Goal: Book appointment/travel/reservation

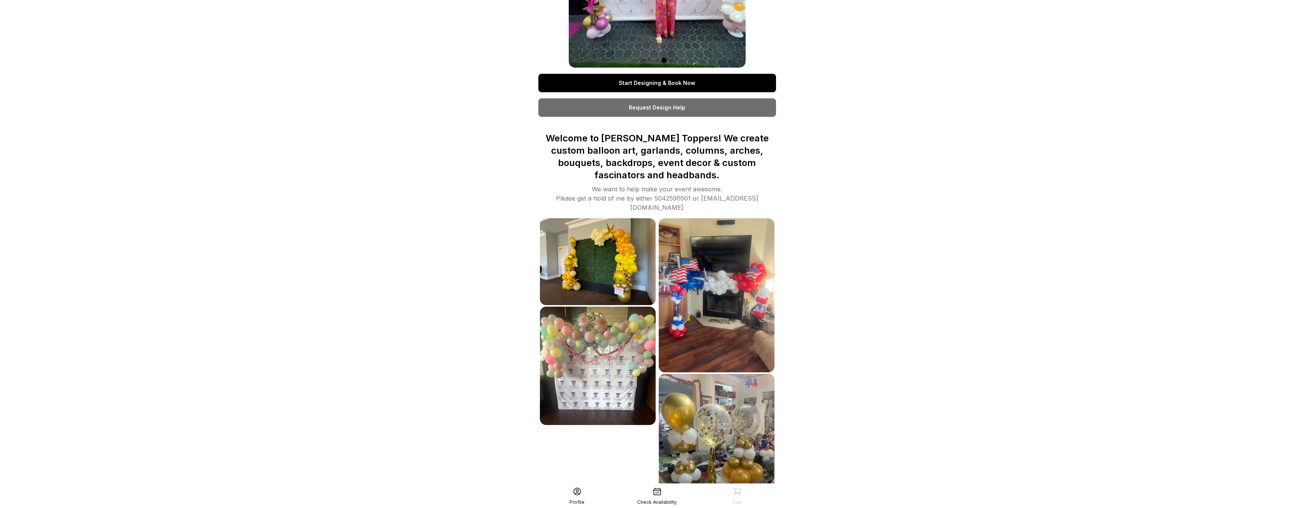
scroll to position [203, 0]
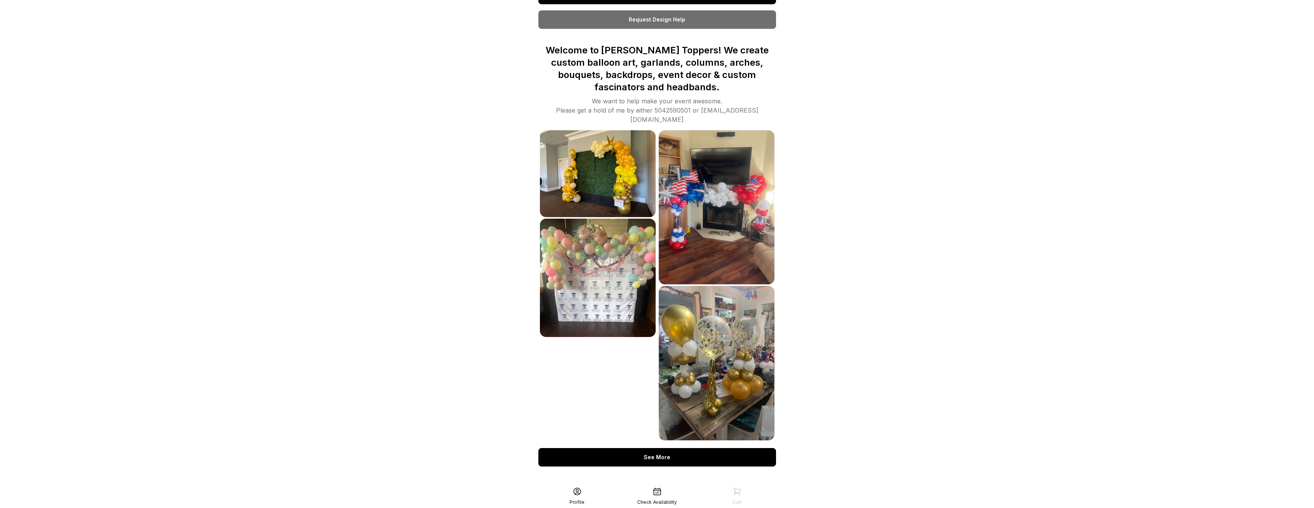
click at [688, 448] on div "See More" at bounding box center [657, 457] width 238 height 18
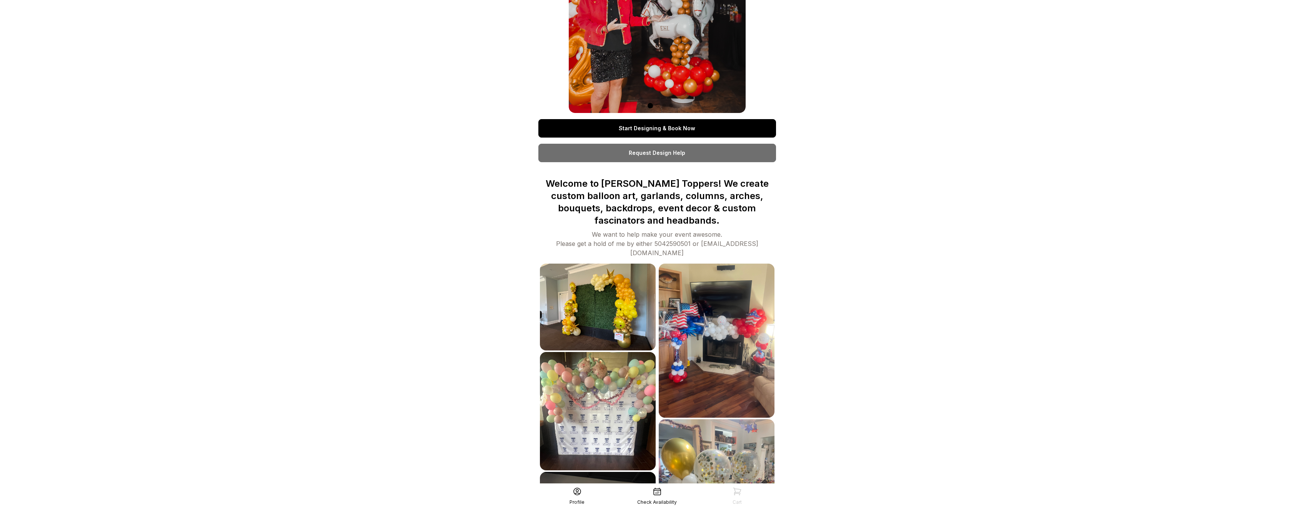
scroll to position [0, 0]
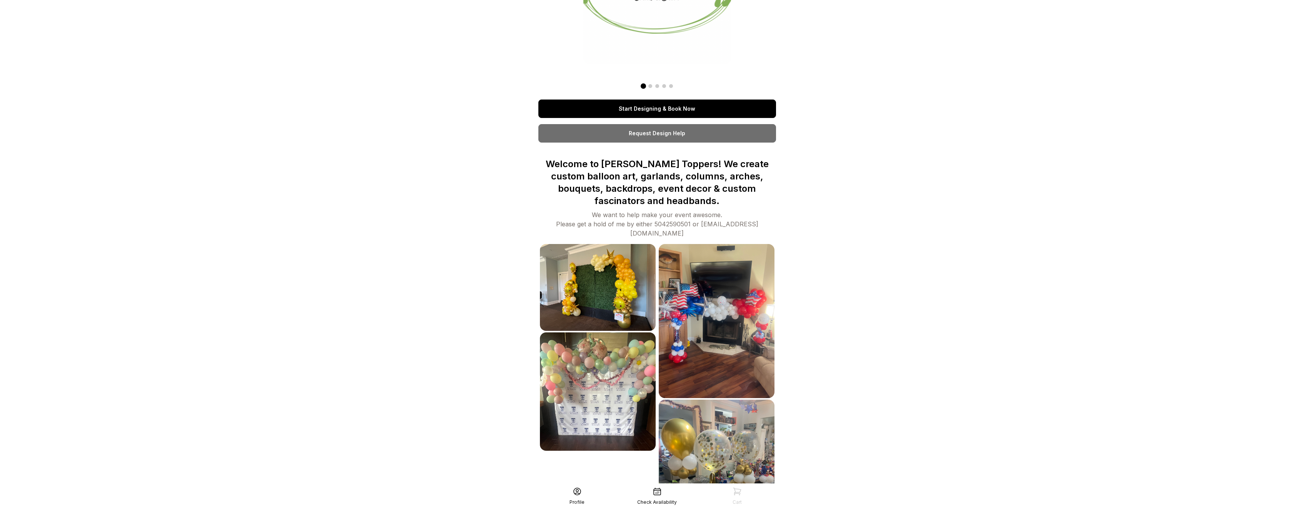
scroll to position [115, 0]
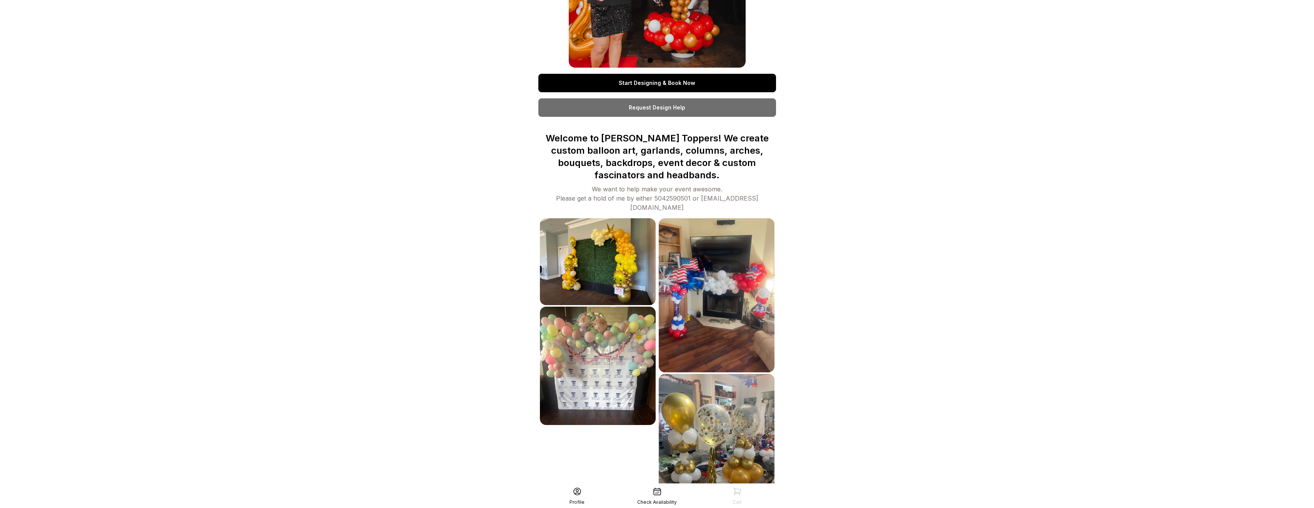
click at [652, 83] on link "Start Designing & Book Now" at bounding box center [657, 83] width 238 height 18
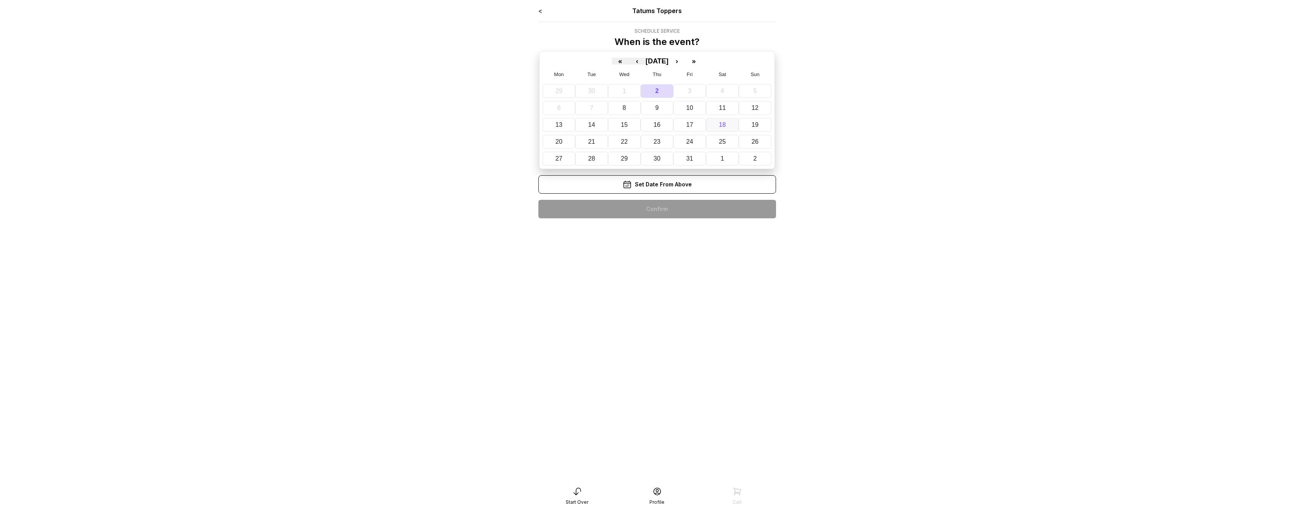
click at [731, 125] on button "18" at bounding box center [722, 125] width 33 height 14
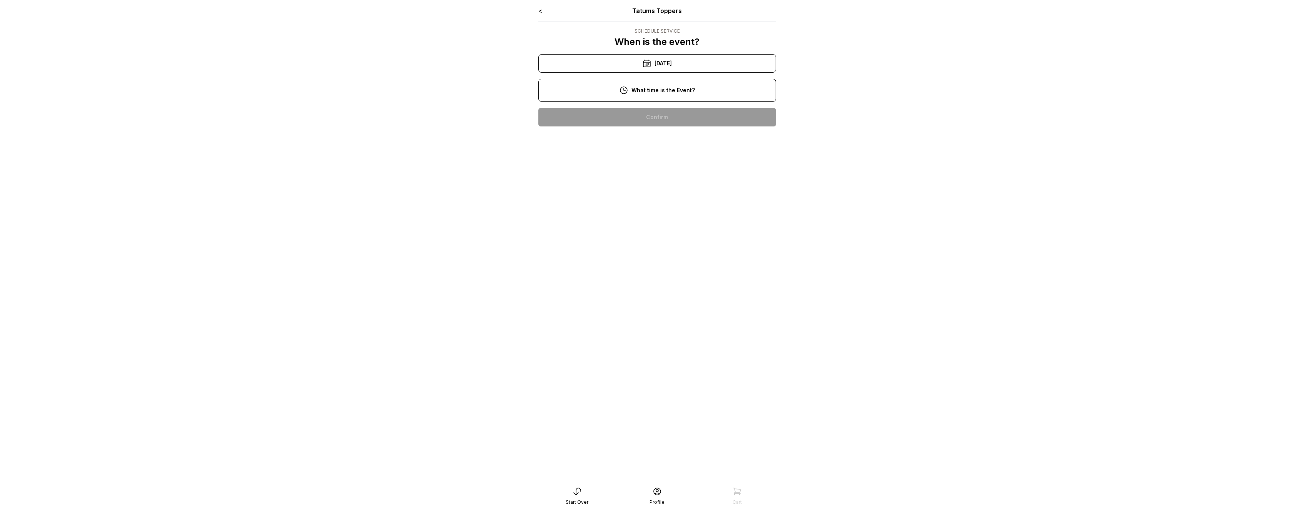
click at [661, 285] on div "5:00 pm" at bounding box center [657, 289] width 225 height 18
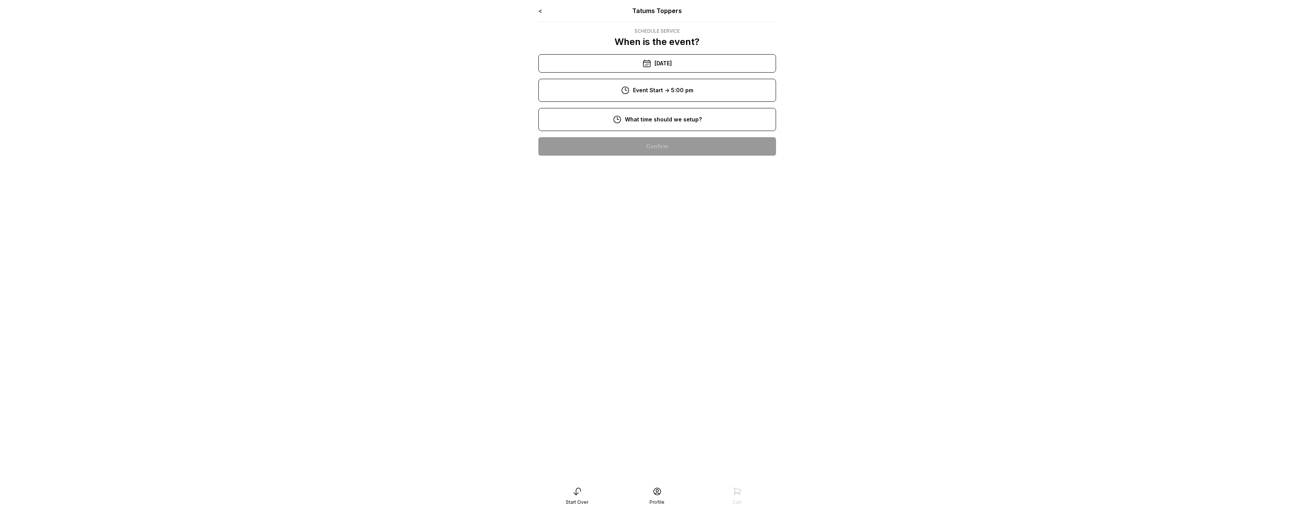
click at [670, 318] on div "3:00 pm" at bounding box center [657, 319] width 225 height 18
